Goal: Task Accomplishment & Management: Manage account settings

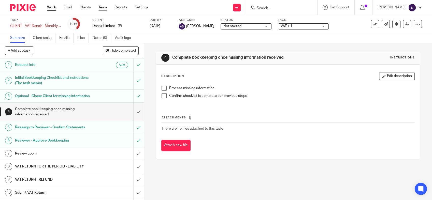
click at [103, 8] on link "Team" at bounding box center [103, 7] width 8 height 5
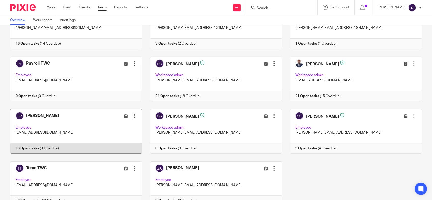
scroll to position [179, 0]
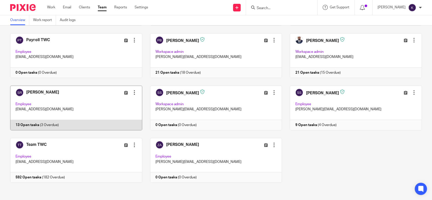
click at [85, 104] on link at bounding box center [72, 108] width 140 height 45
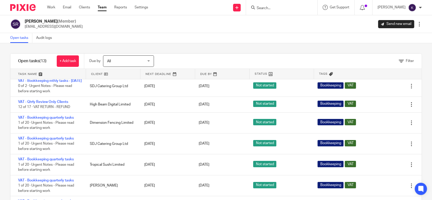
scroll to position [85, 0]
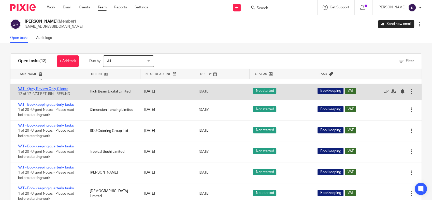
click at [54, 91] on link "VAT - Qtrly Review Only Clients" at bounding box center [43, 89] width 50 height 4
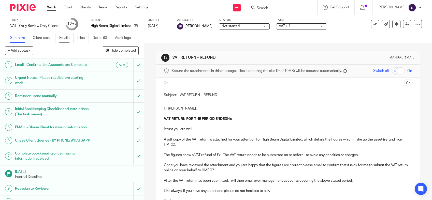
click at [63, 40] on link "Emails" at bounding box center [66, 38] width 14 height 10
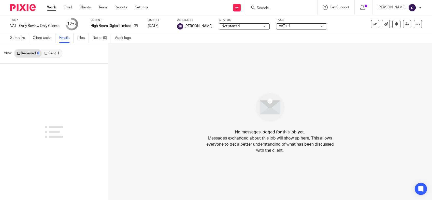
click at [55, 54] on link "Sent 1" at bounding box center [52, 53] width 20 height 8
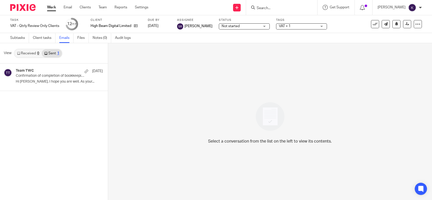
click at [33, 56] on link "Received 0" at bounding box center [28, 53] width 27 height 8
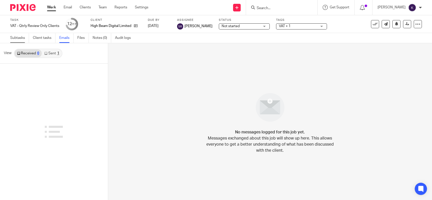
click at [20, 38] on link "Subtasks" at bounding box center [19, 38] width 19 height 10
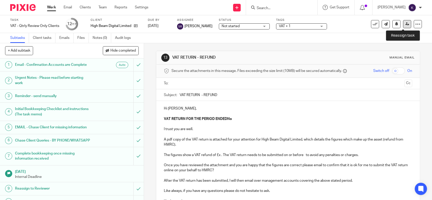
click at [406, 23] on link at bounding box center [407, 24] width 8 height 8
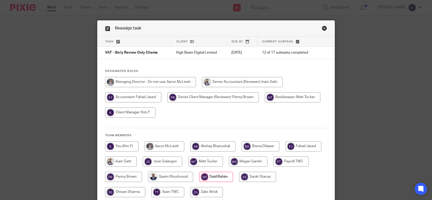
click at [211, 145] on input "radio" at bounding box center [212, 147] width 45 height 10
radio input "true"
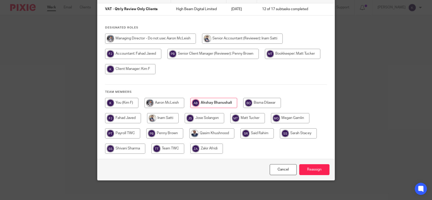
scroll to position [44, 0]
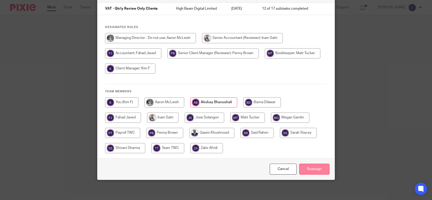
click at [313, 169] on input "Reassign" at bounding box center [314, 169] width 30 height 11
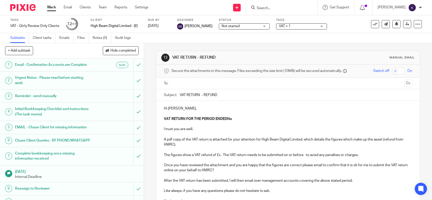
click at [284, 114] on p at bounding box center [288, 113] width 248 height 5
click at [405, 22] on icon at bounding box center [407, 24] width 4 height 4
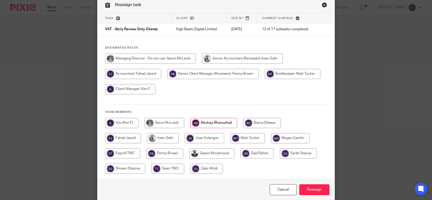
scroll to position [44, 0]
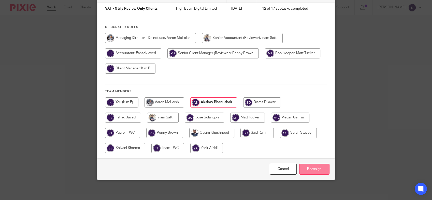
click at [313, 167] on input "Reassign" at bounding box center [314, 169] width 30 height 11
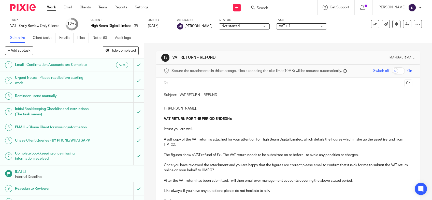
click at [51, 10] on link "Work" at bounding box center [51, 7] width 9 height 5
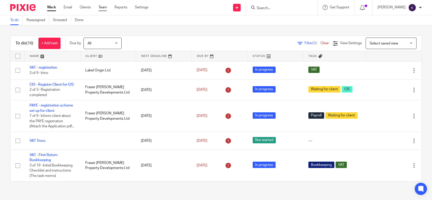
click at [103, 10] on link "Team" at bounding box center [103, 7] width 8 height 5
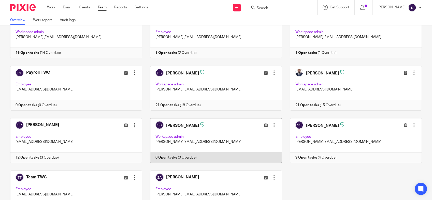
scroll to position [179, 0]
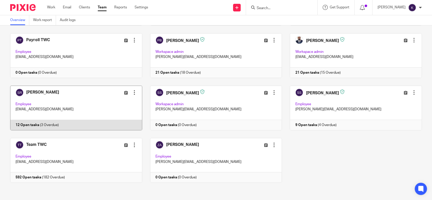
click at [98, 103] on link at bounding box center [72, 108] width 140 height 45
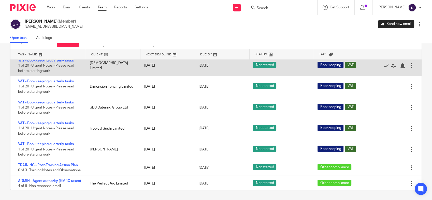
scroll to position [122, 0]
